Goal: Task Accomplishment & Management: Use online tool/utility

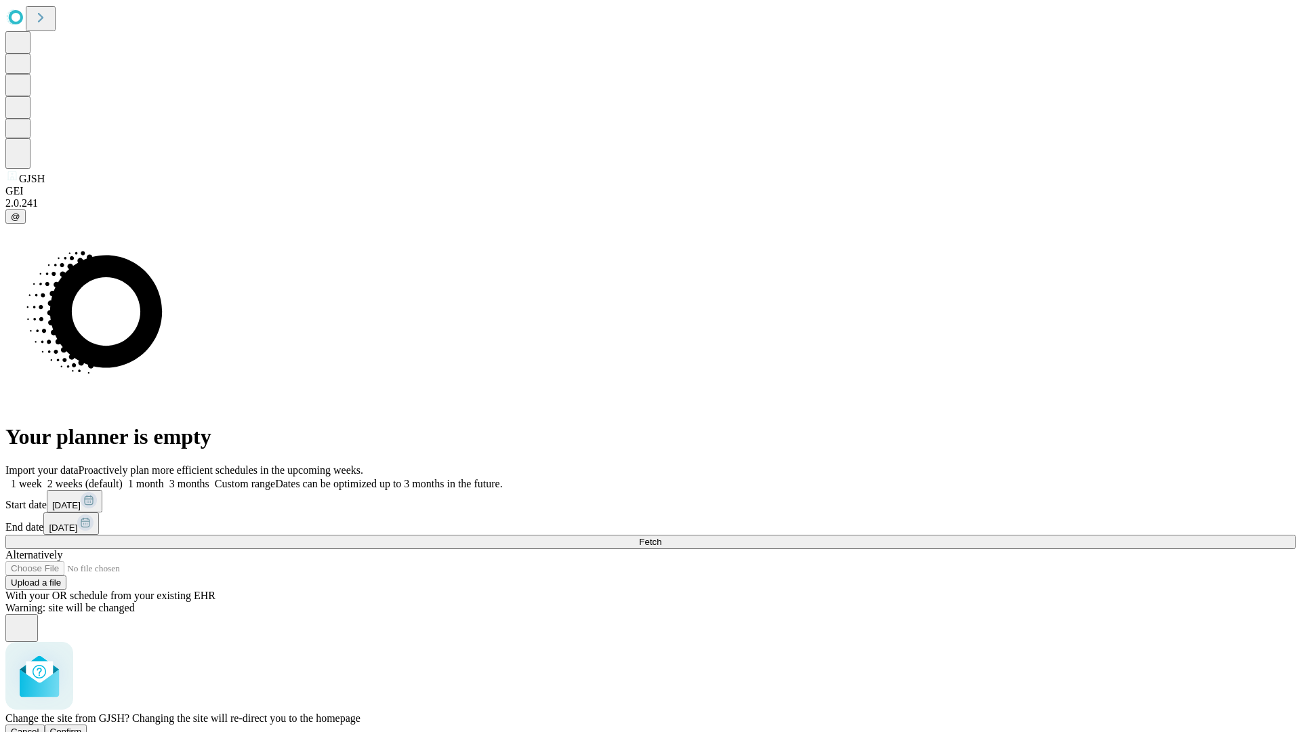
click at [82, 727] on span "Confirm" at bounding box center [66, 732] width 32 height 10
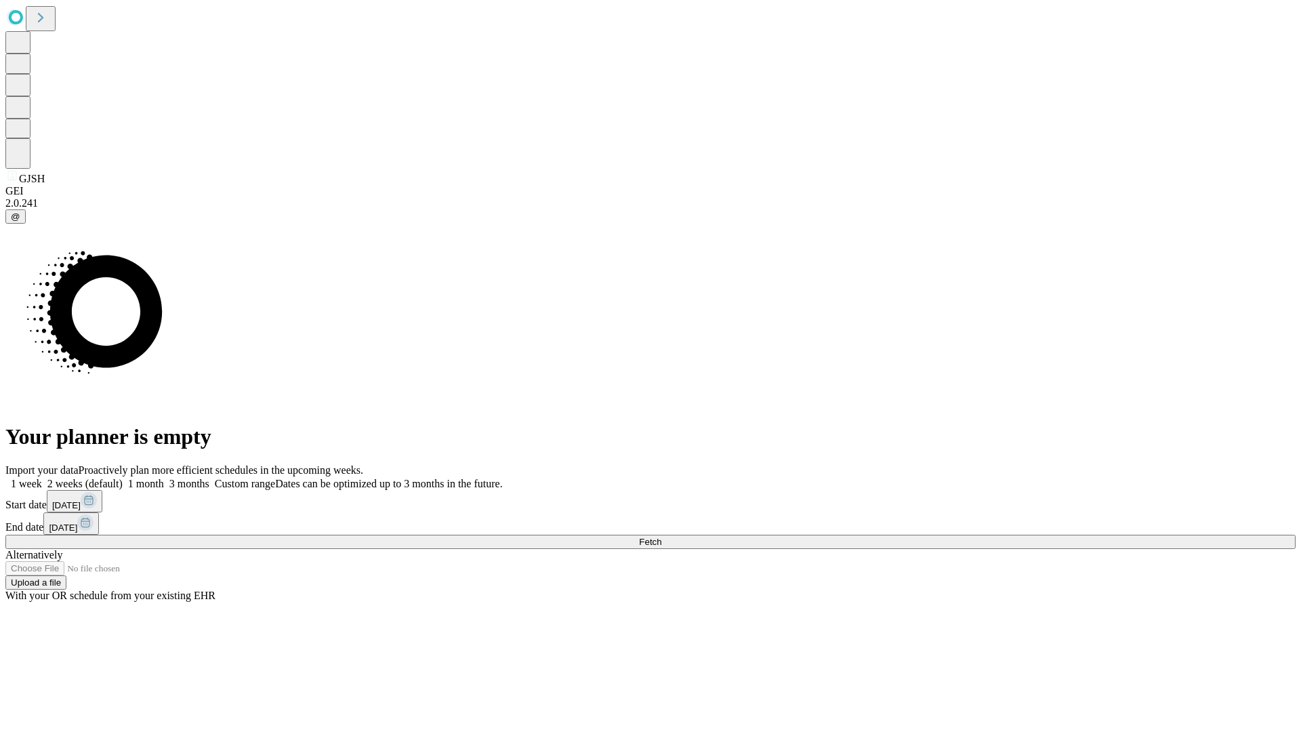
click at [123, 478] on label "2 weeks (default)" at bounding box center [82, 484] width 81 height 12
click at [662, 537] on span "Fetch" at bounding box center [650, 542] width 22 height 10
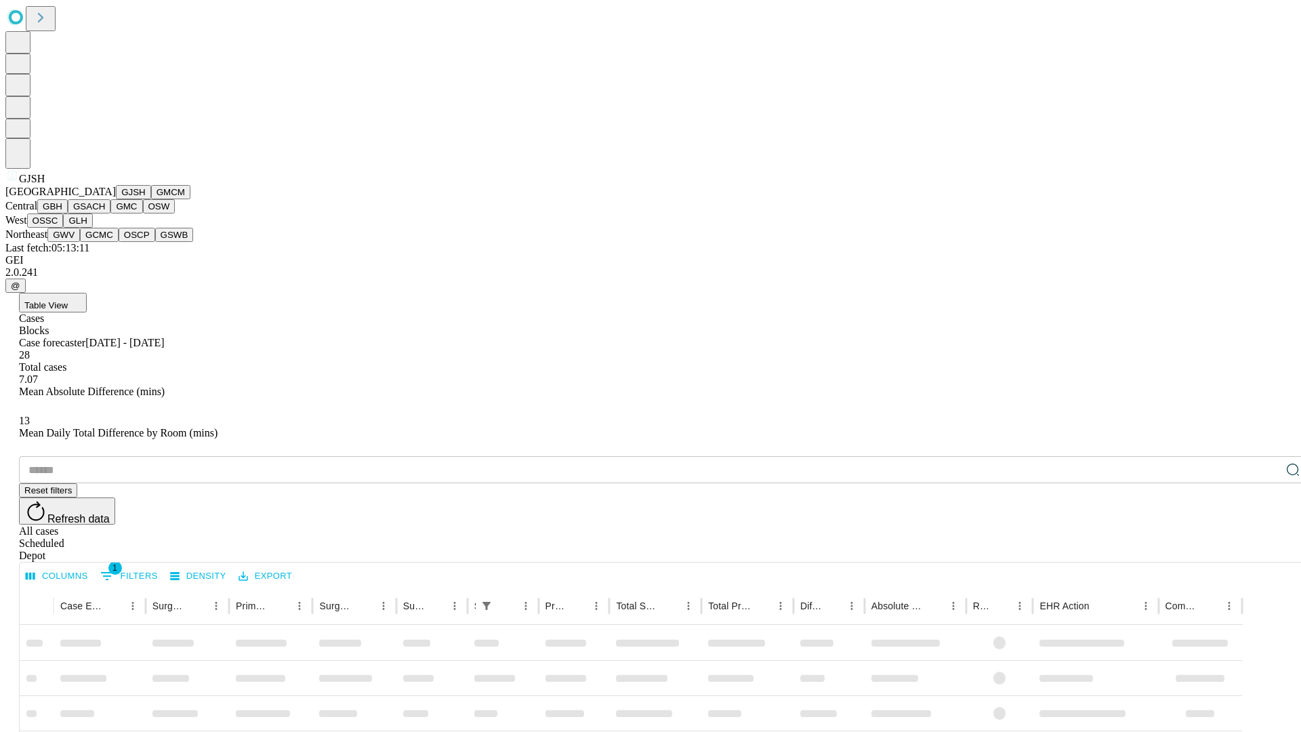
click at [151, 199] on button "GMCM" at bounding box center [170, 192] width 39 height 14
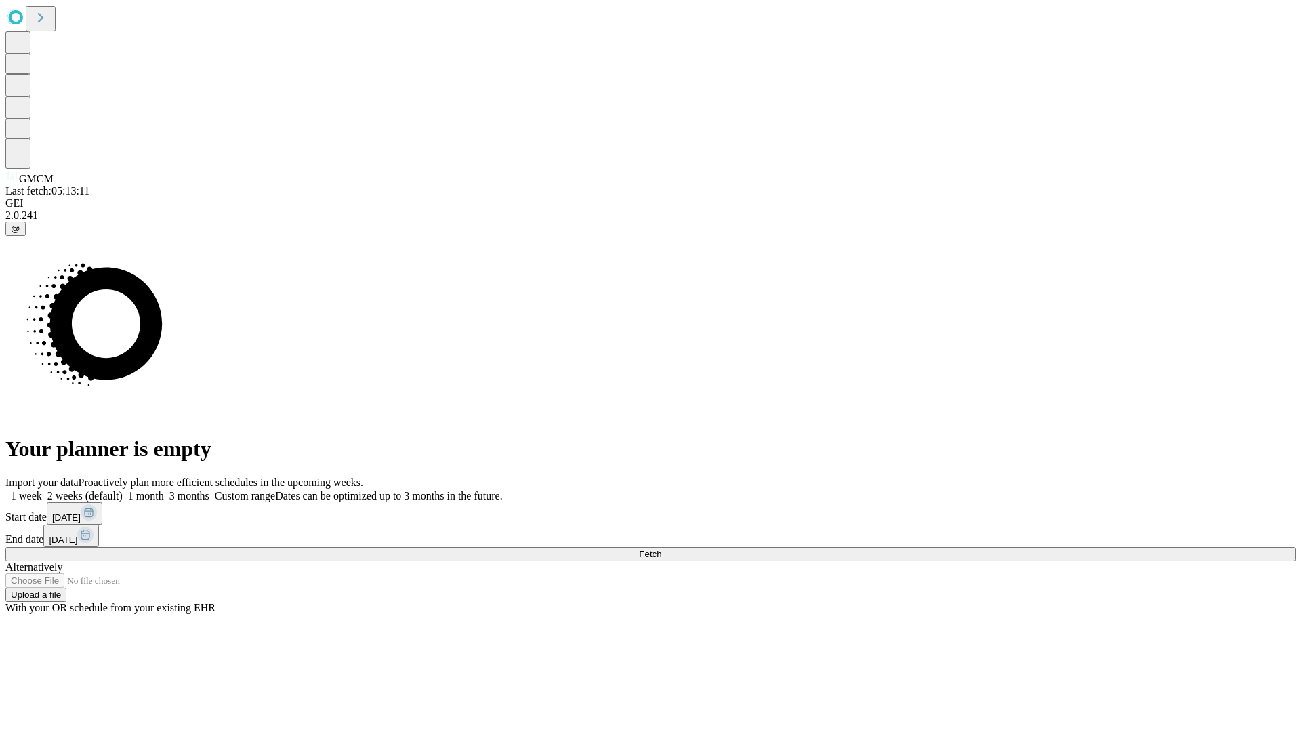
click at [123, 490] on label "2 weeks (default)" at bounding box center [82, 496] width 81 height 12
click at [662, 549] on span "Fetch" at bounding box center [650, 554] width 22 height 10
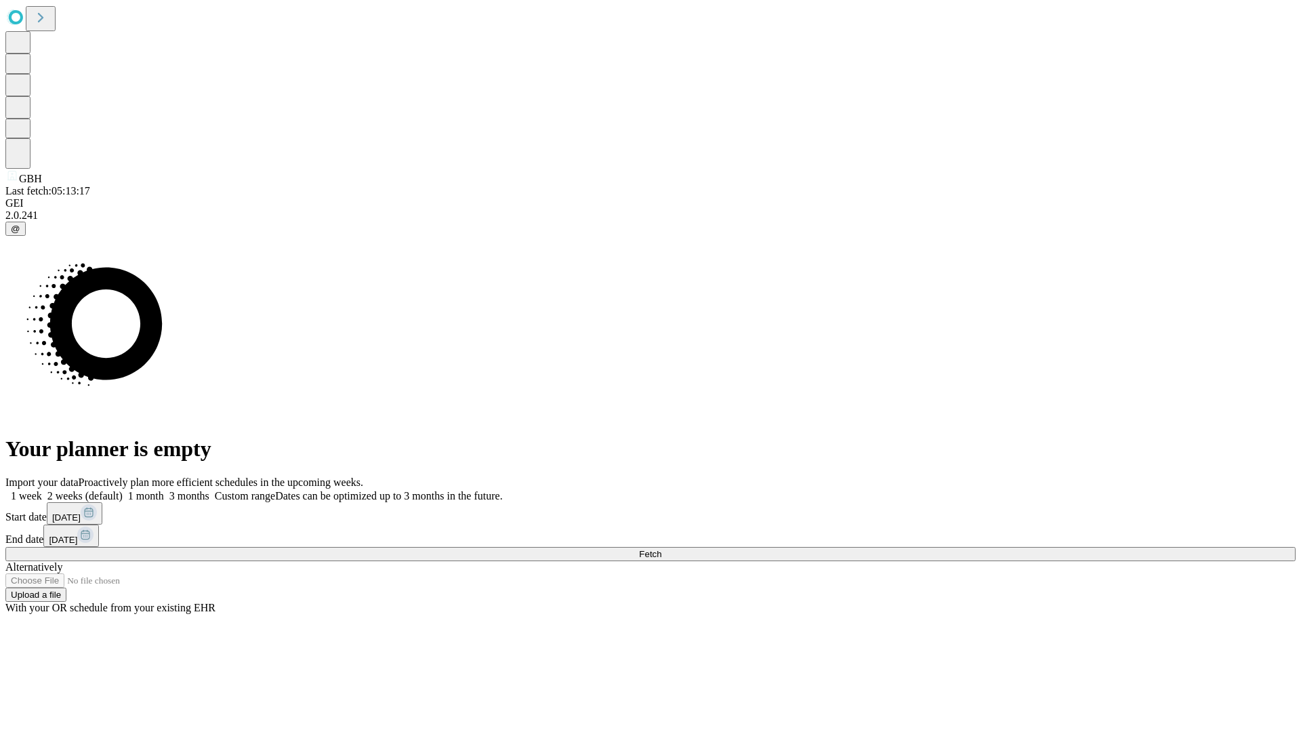
click at [123, 490] on label "2 weeks (default)" at bounding box center [82, 496] width 81 height 12
click at [662, 549] on span "Fetch" at bounding box center [650, 554] width 22 height 10
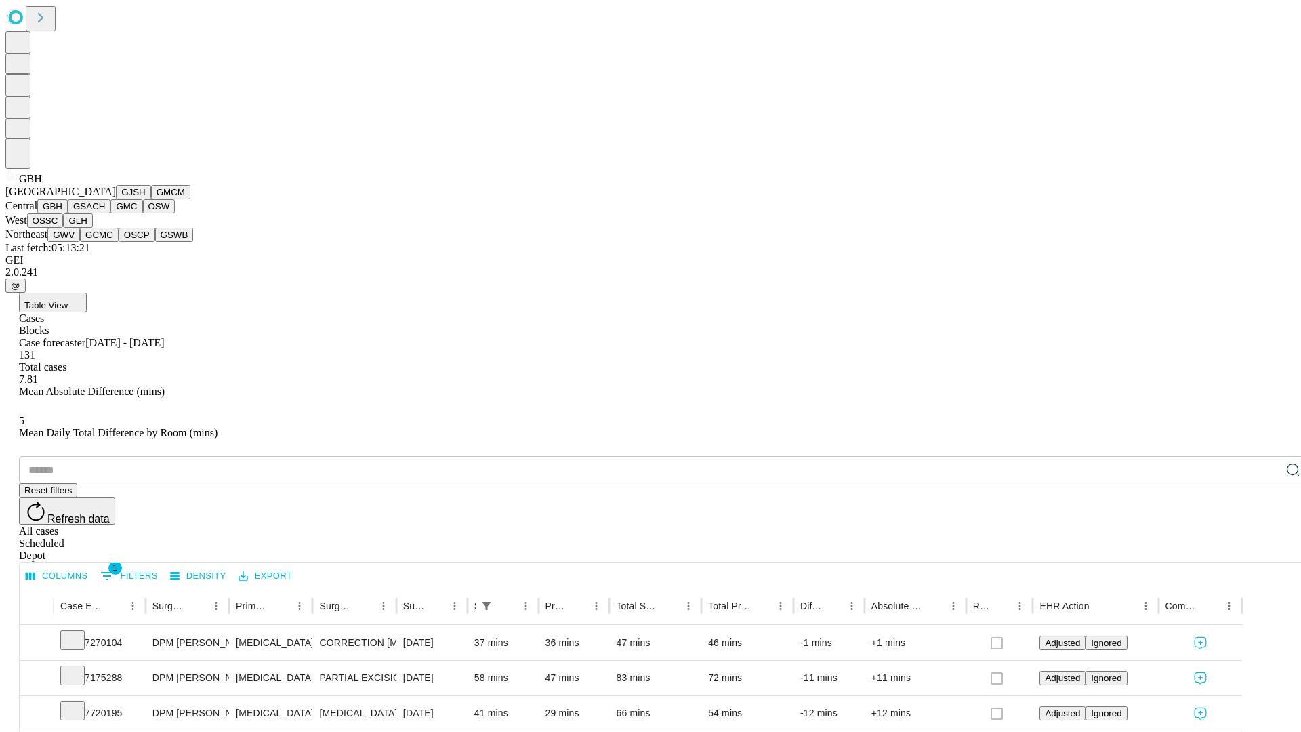
click at [105, 214] on button "GSACH" at bounding box center [89, 206] width 43 height 14
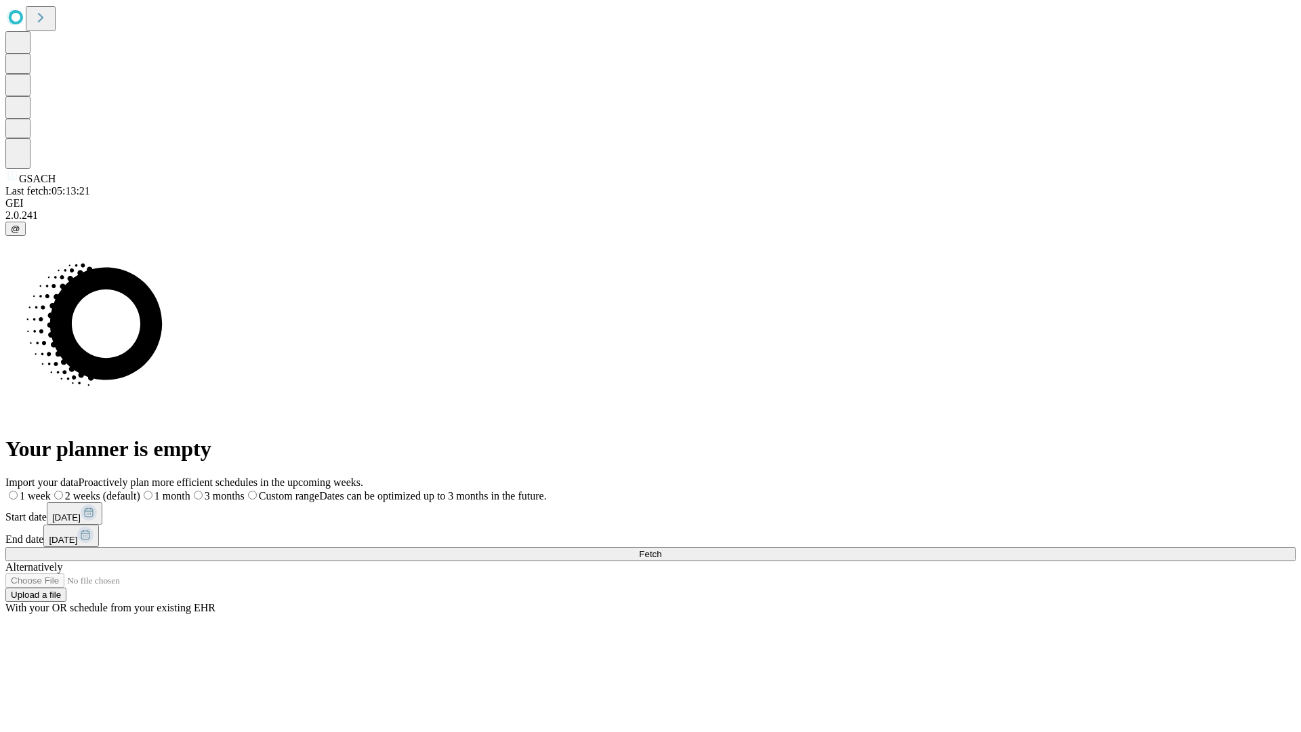
click at [140, 490] on label "2 weeks (default)" at bounding box center [95, 496] width 89 height 12
click at [662, 549] on span "Fetch" at bounding box center [650, 554] width 22 height 10
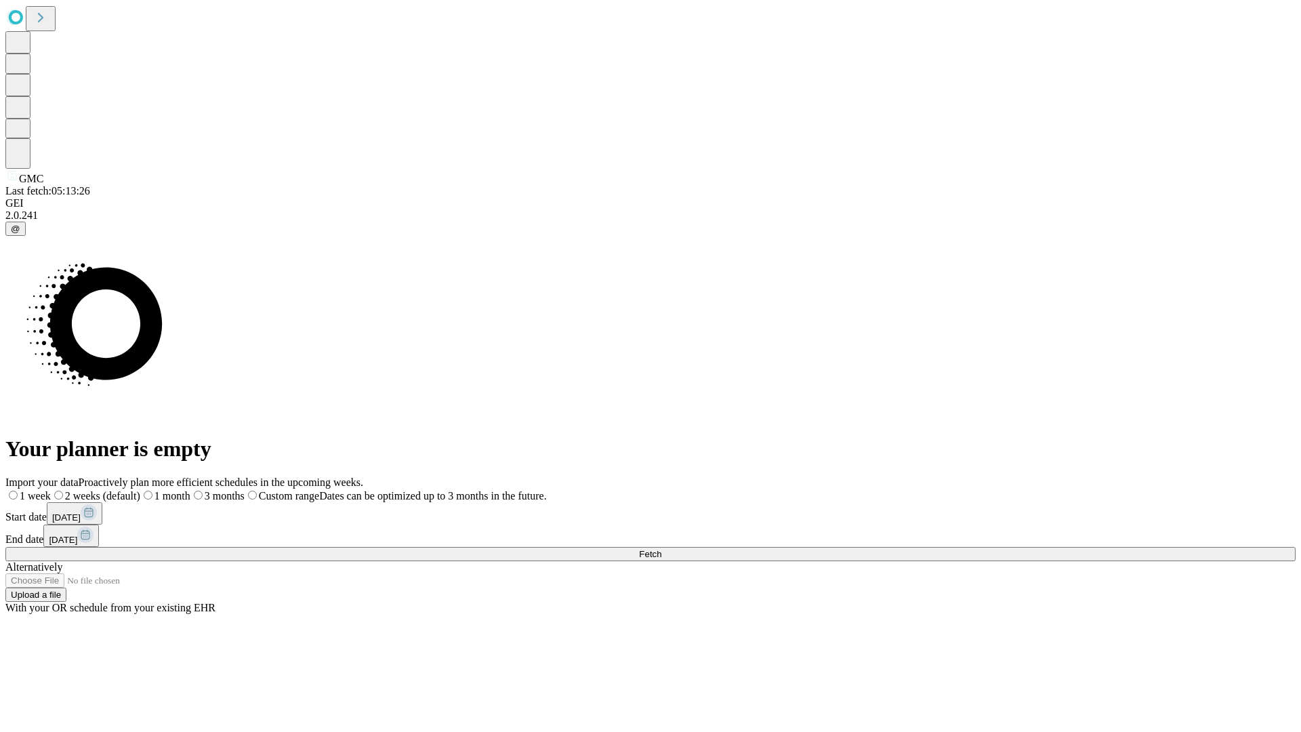
click at [662, 549] on span "Fetch" at bounding box center [650, 554] width 22 height 10
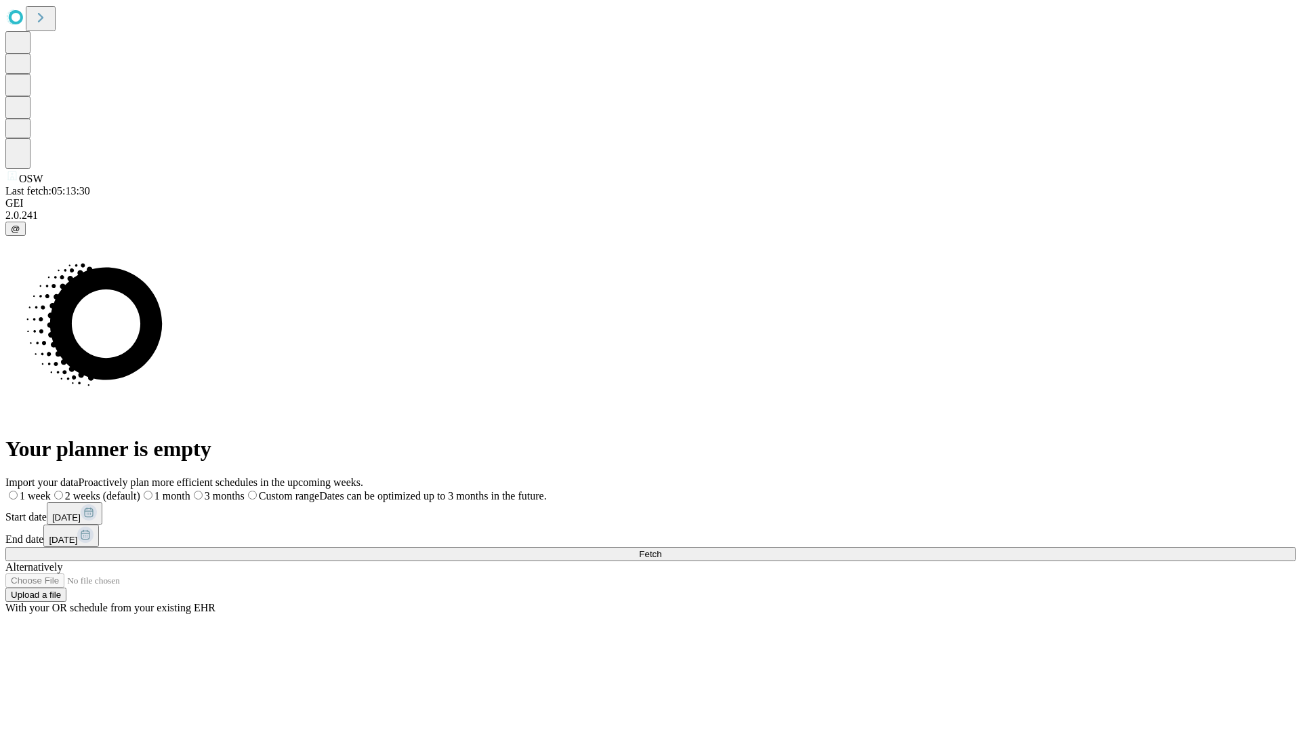
click at [140, 490] on label "2 weeks (default)" at bounding box center [95, 496] width 89 height 12
click at [662, 549] on span "Fetch" at bounding box center [650, 554] width 22 height 10
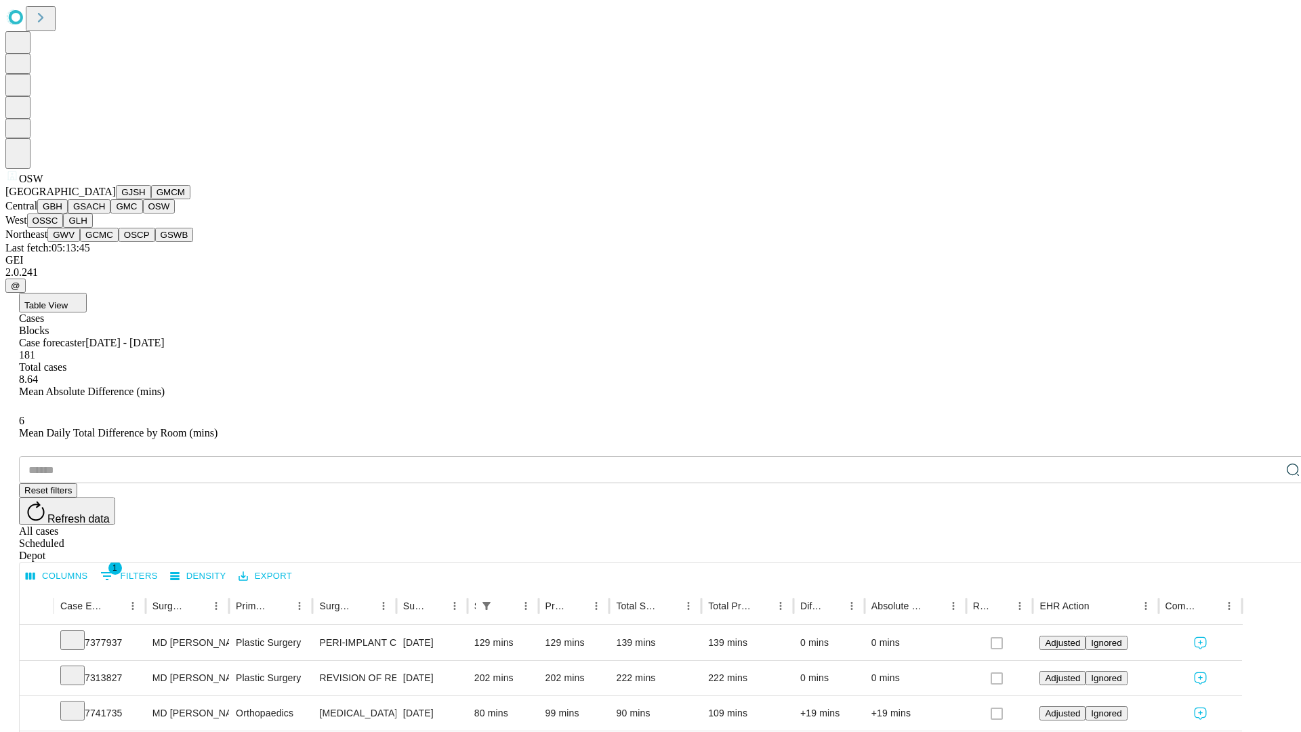
click at [64, 228] on button "OSSC" at bounding box center [45, 221] width 37 height 14
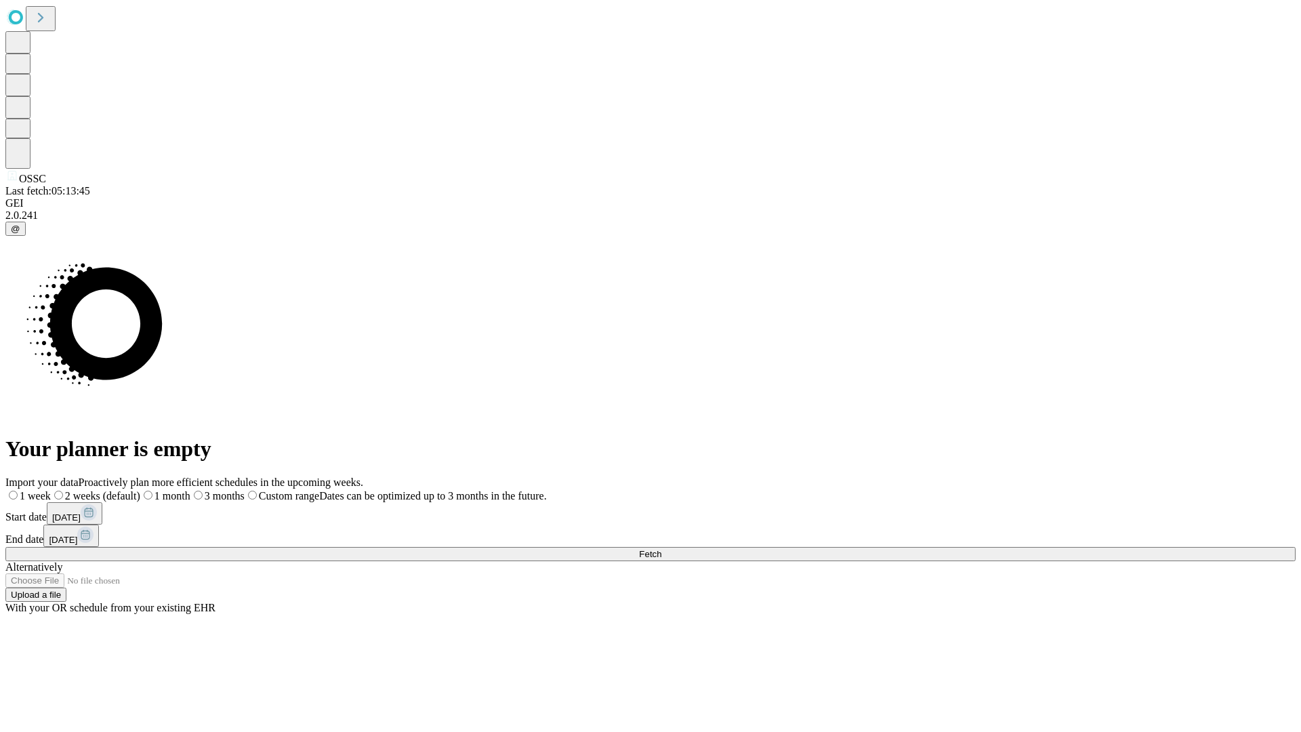
click at [140, 490] on label "2 weeks (default)" at bounding box center [95, 496] width 89 height 12
click at [662, 549] on span "Fetch" at bounding box center [650, 554] width 22 height 10
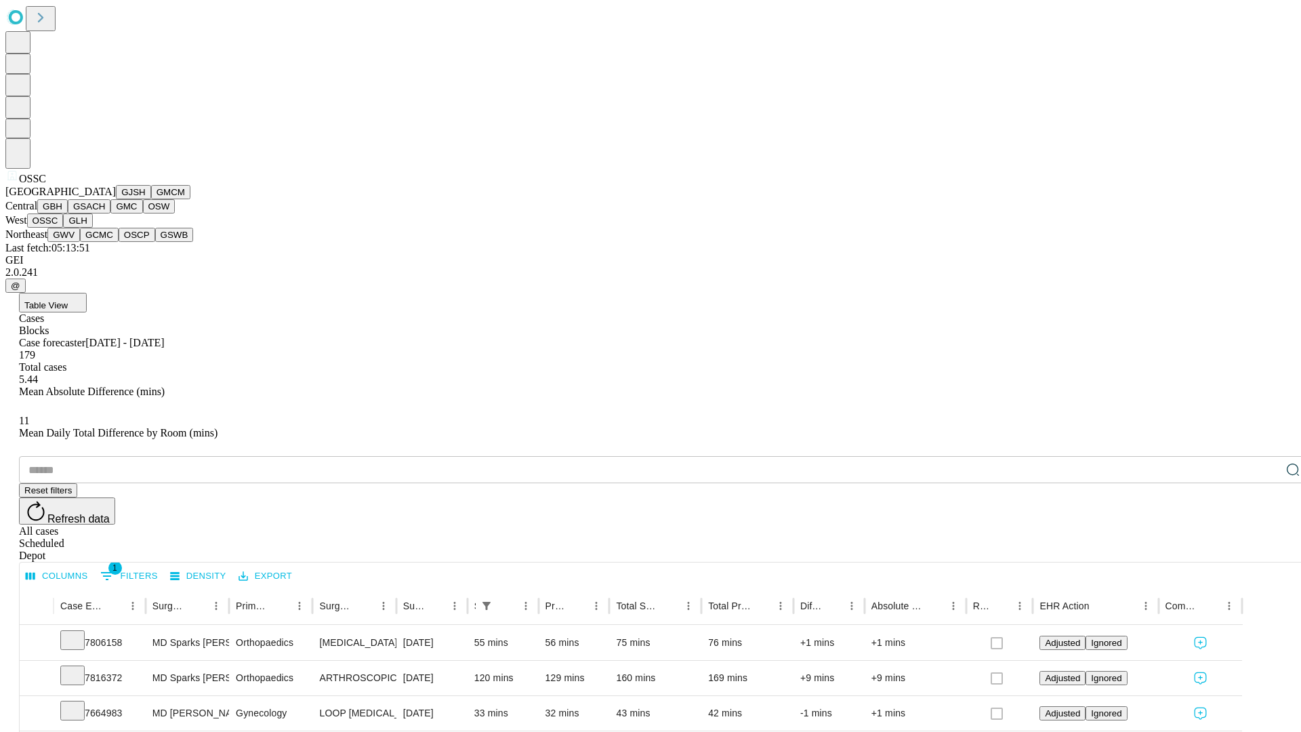
click at [92, 228] on button "GLH" at bounding box center [77, 221] width 29 height 14
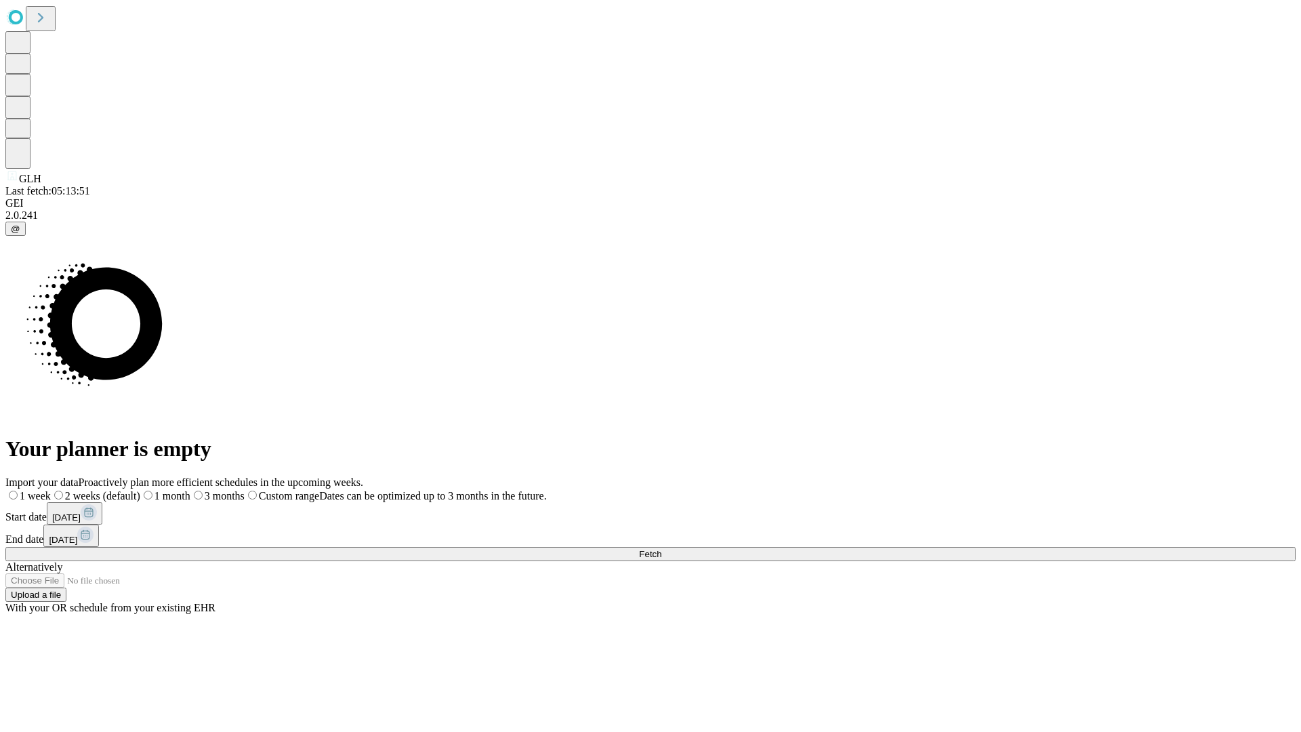
click at [662, 549] on span "Fetch" at bounding box center [650, 554] width 22 height 10
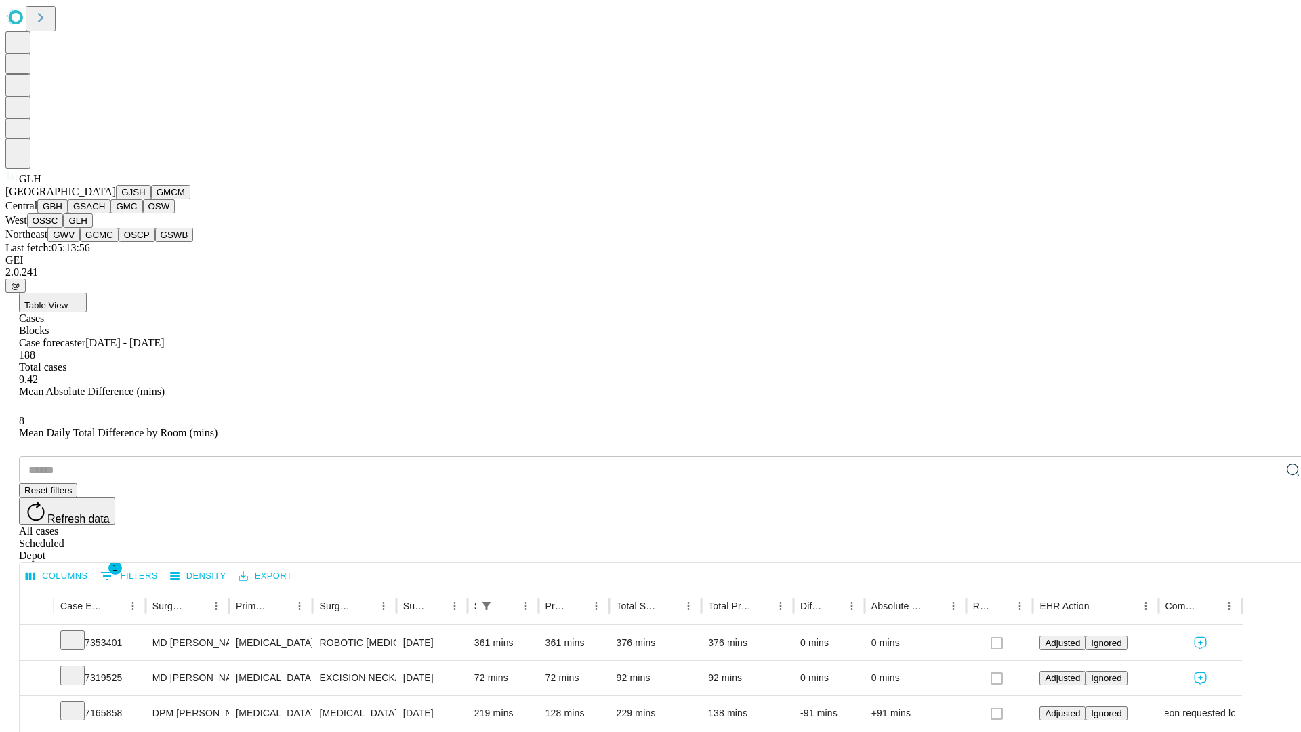
click at [80, 242] on button "GWV" at bounding box center [63, 235] width 33 height 14
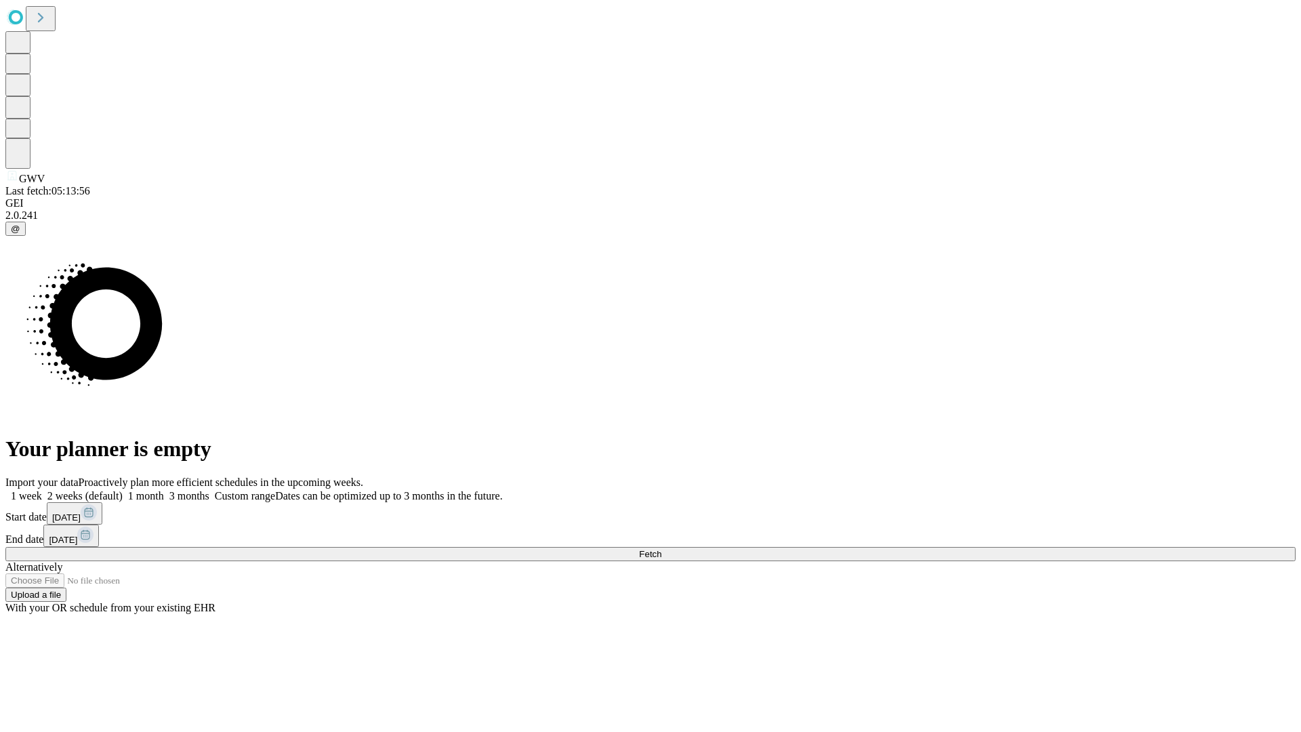
click at [123, 490] on label "2 weeks (default)" at bounding box center [82, 496] width 81 height 12
click at [662, 549] on span "Fetch" at bounding box center [650, 554] width 22 height 10
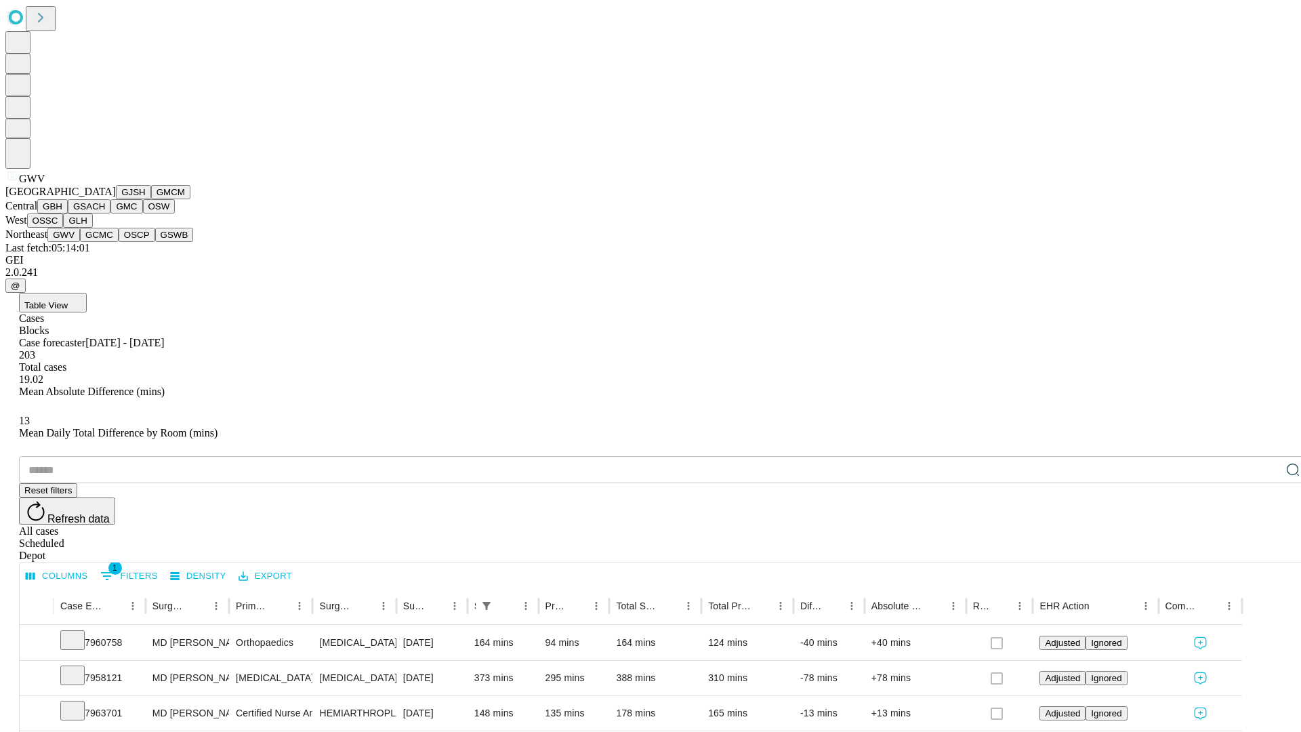
click at [105, 242] on button "GCMC" at bounding box center [99, 235] width 39 height 14
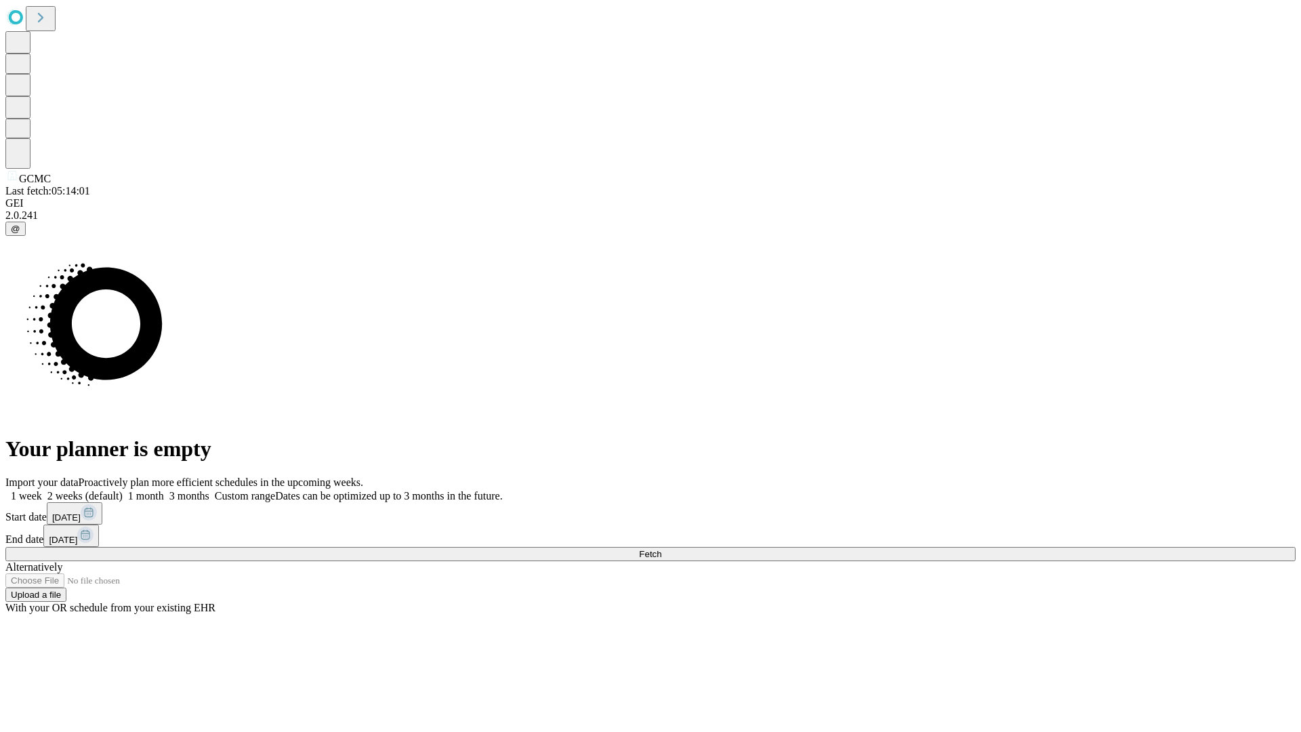
click at [123, 490] on label "2 weeks (default)" at bounding box center [82, 496] width 81 height 12
click at [662, 549] on span "Fetch" at bounding box center [650, 554] width 22 height 10
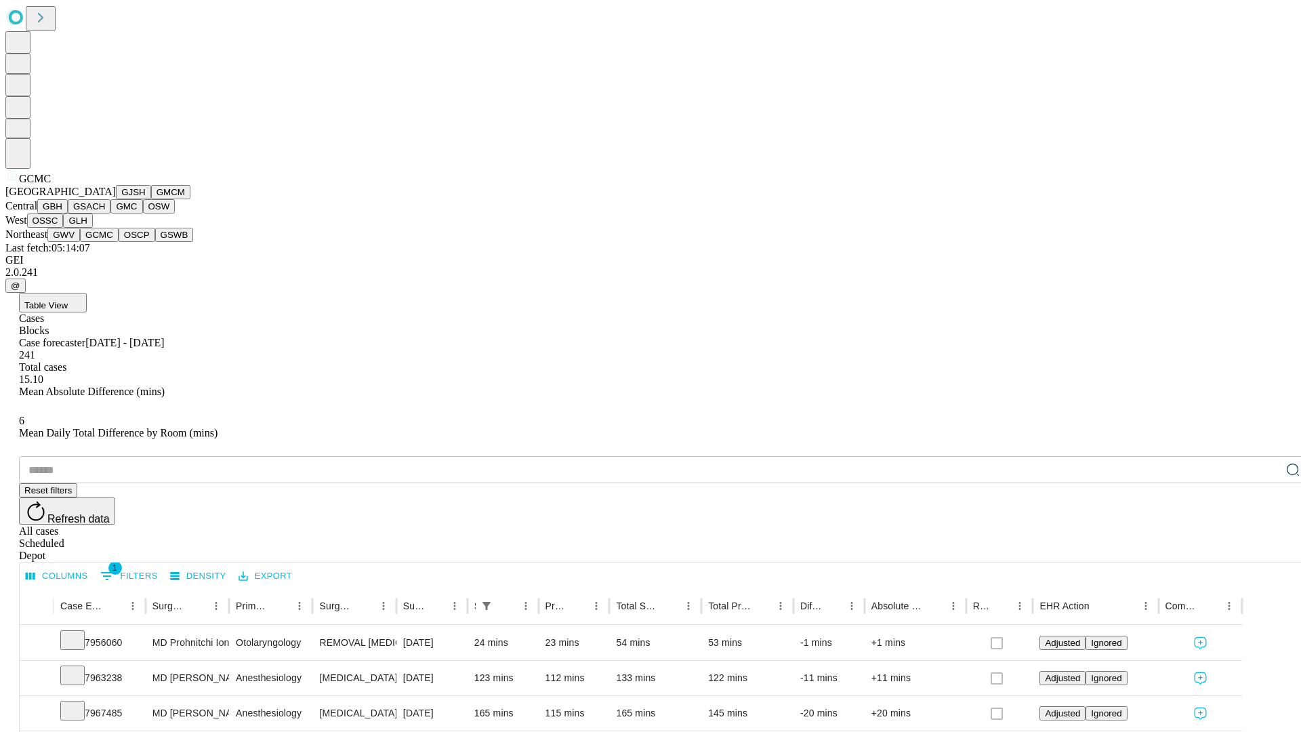
click at [119, 242] on button "OSCP" at bounding box center [137, 235] width 37 height 14
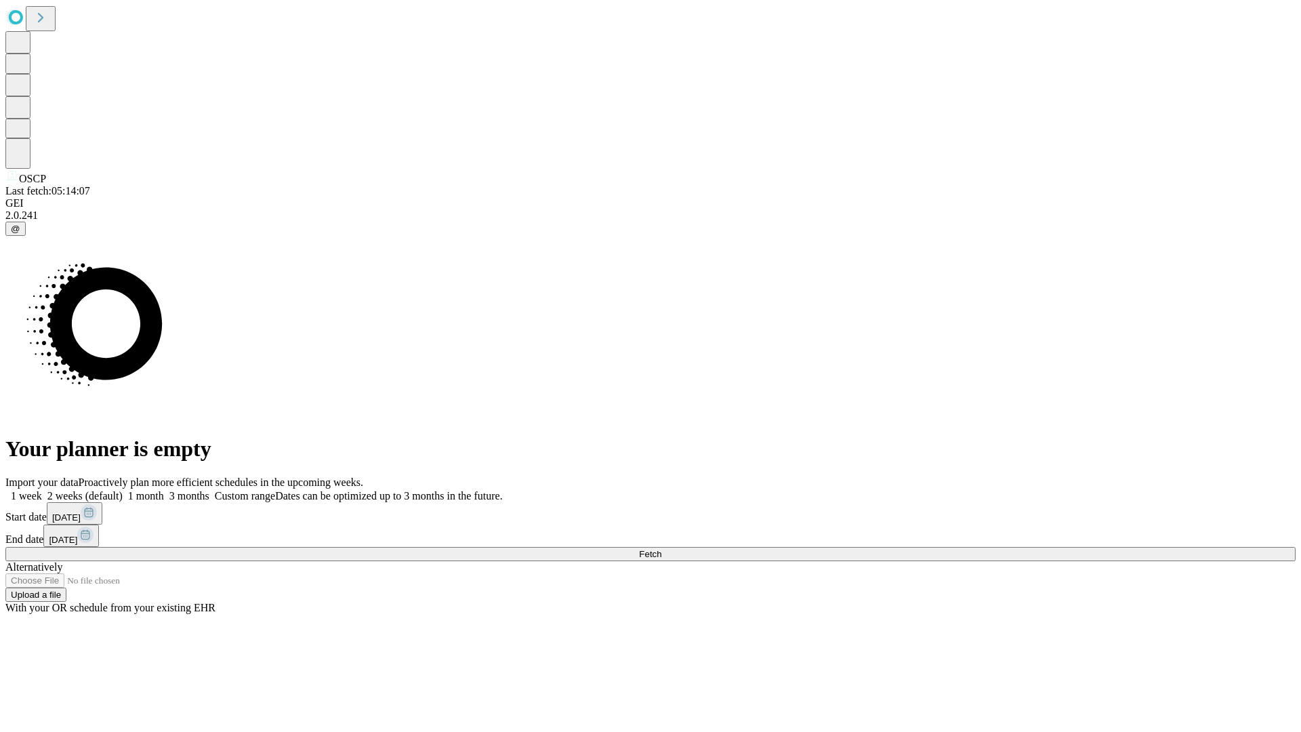
click at [123, 490] on label "2 weeks (default)" at bounding box center [82, 496] width 81 height 12
click at [662, 549] on span "Fetch" at bounding box center [650, 554] width 22 height 10
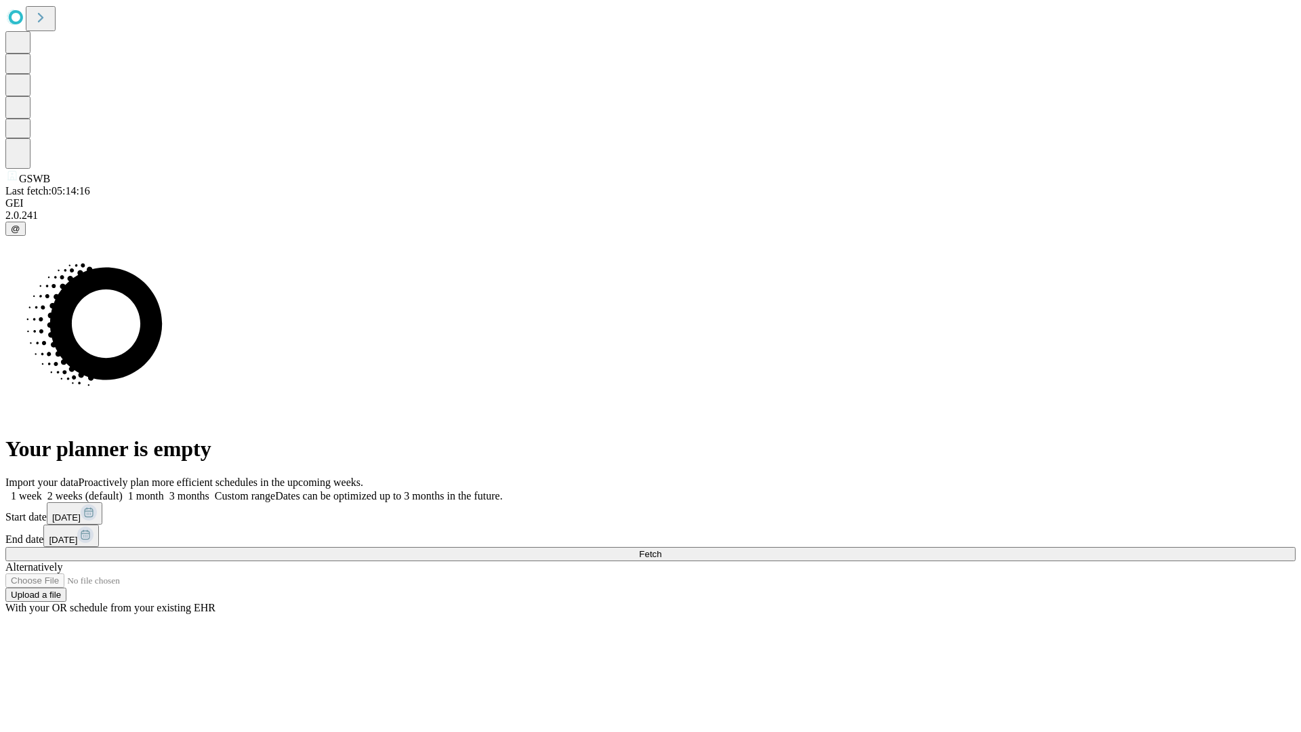
click at [662, 549] on span "Fetch" at bounding box center [650, 554] width 22 height 10
